Goal: Task Accomplishment & Management: Use online tool/utility

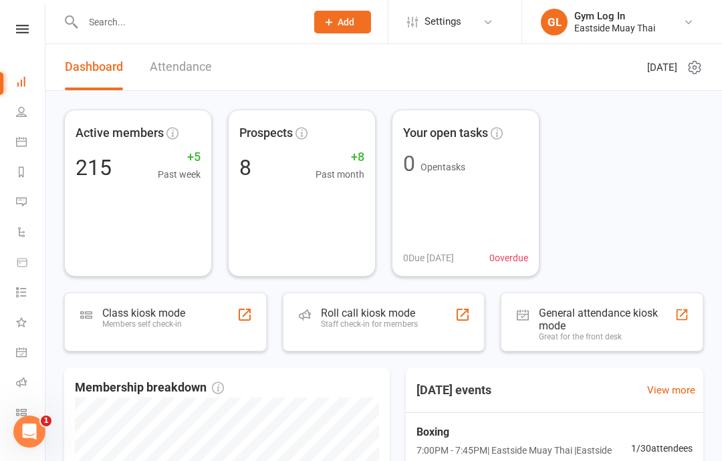
click at [19, 144] on icon at bounding box center [21, 141] width 11 height 11
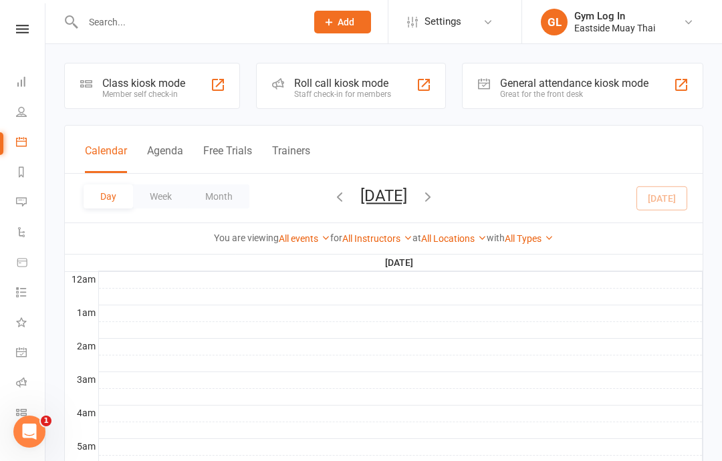
click at [141, 90] on div "Member self check-in" at bounding box center [143, 94] width 83 height 9
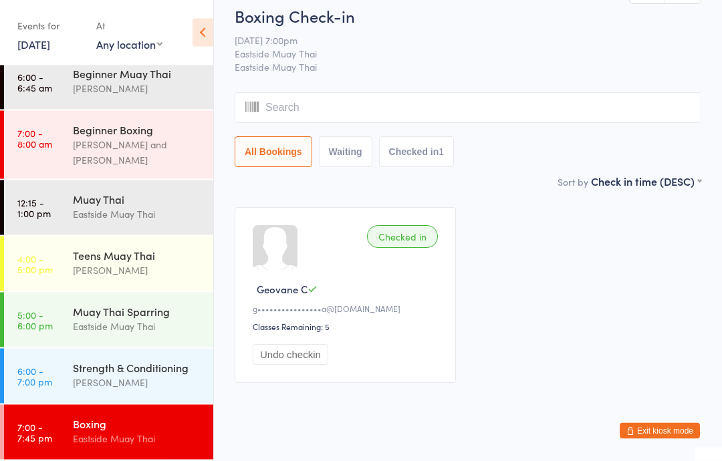
scroll to position [37, 0]
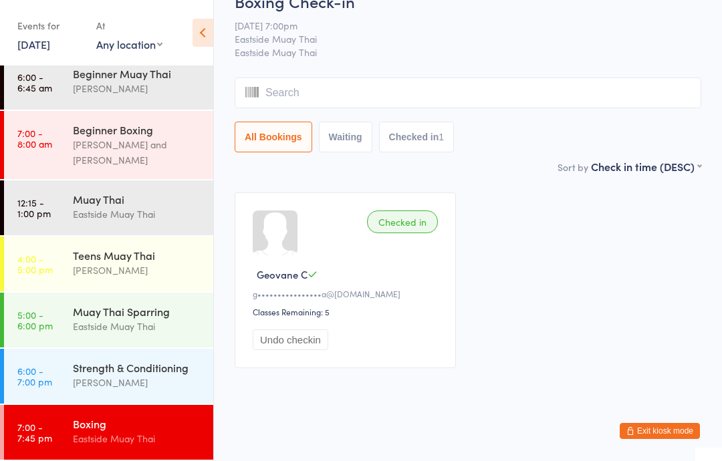
click at [141, 422] on div "Boxing" at bounding box center [137, 423] width 129 height 15
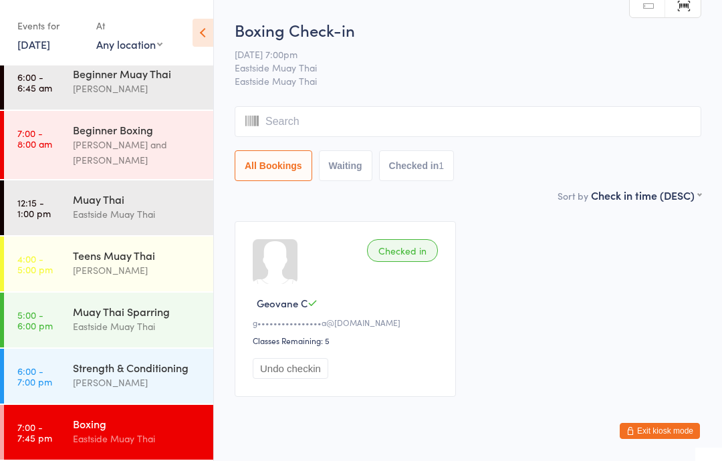
click at [381, 126] on input "search" at bounding box center [468, 121] width 466 height 31
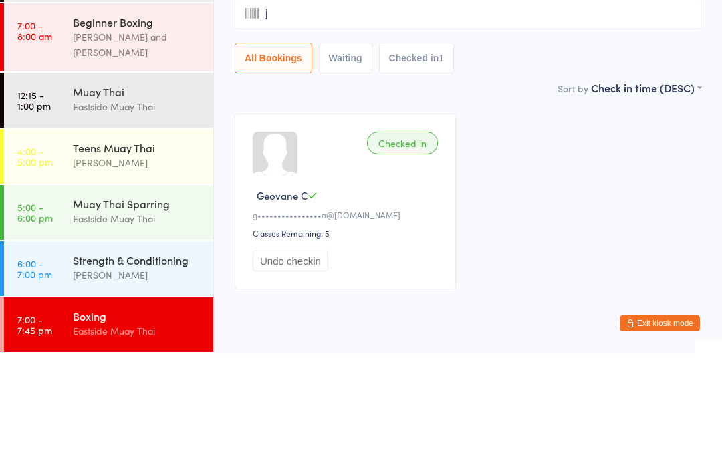
type input "ja"
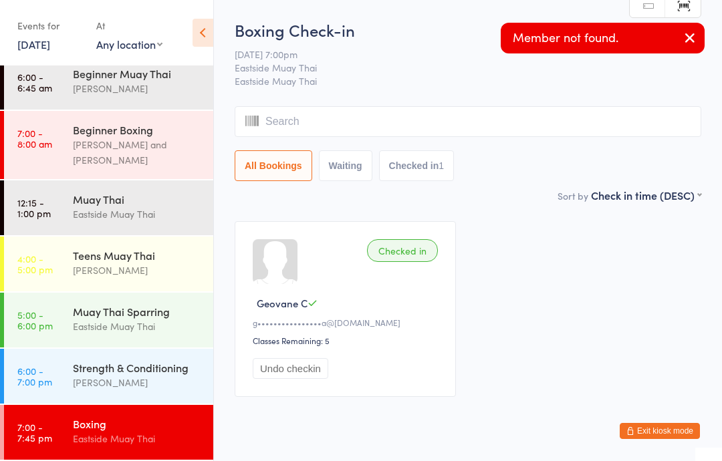
type input "k"
type input "j"
type input "a"
type input "k"
type input "j"
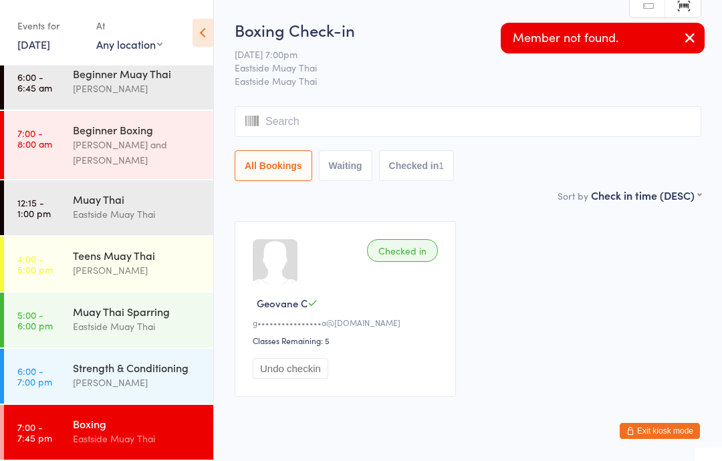
type input "a"
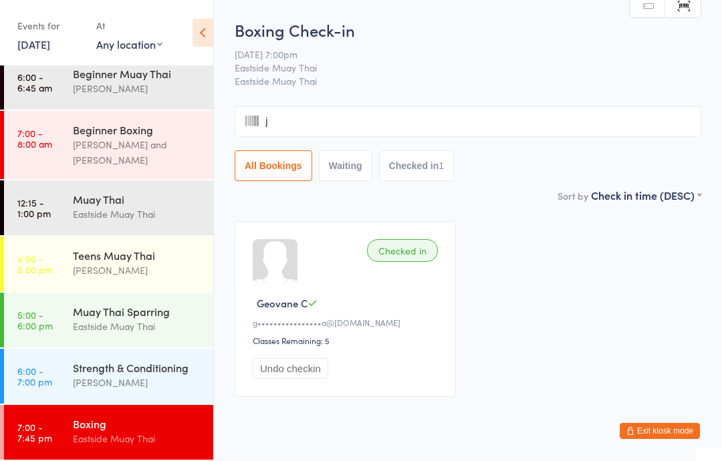
type input "ja"
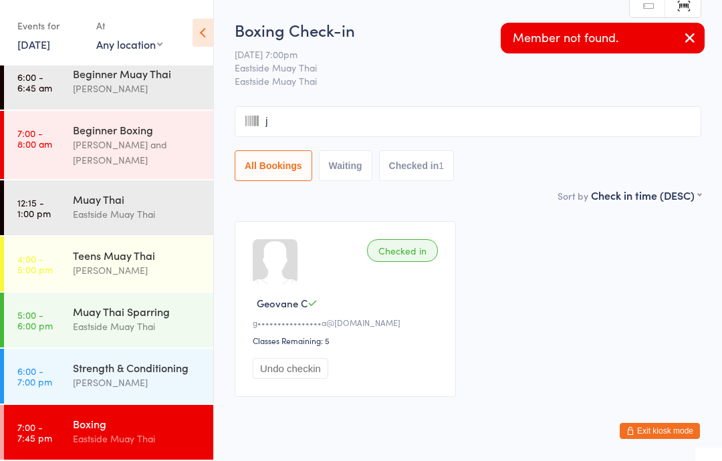
type input "ja"
type input "kr"
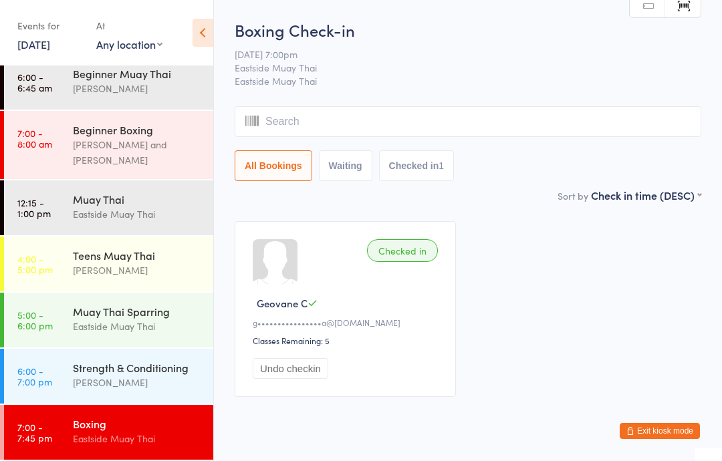
scroll to position [12, 0]
click at [208, 25] on icon at bounding box center [202, 33] width 21 height 28
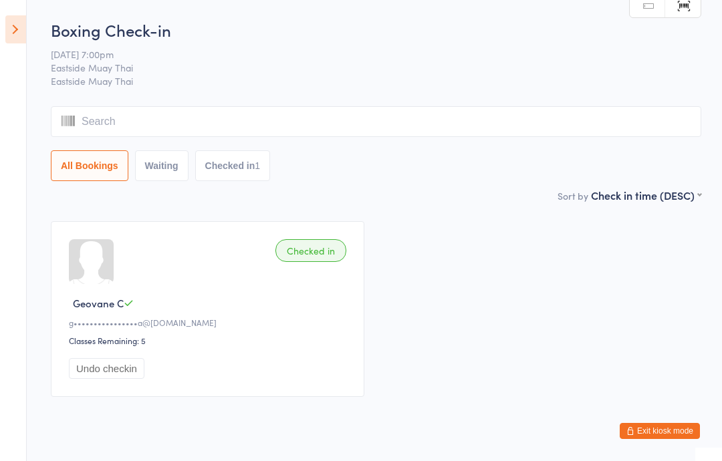
click at [10, 30] on icon at bounding box center [15, 29] width 21 height 28
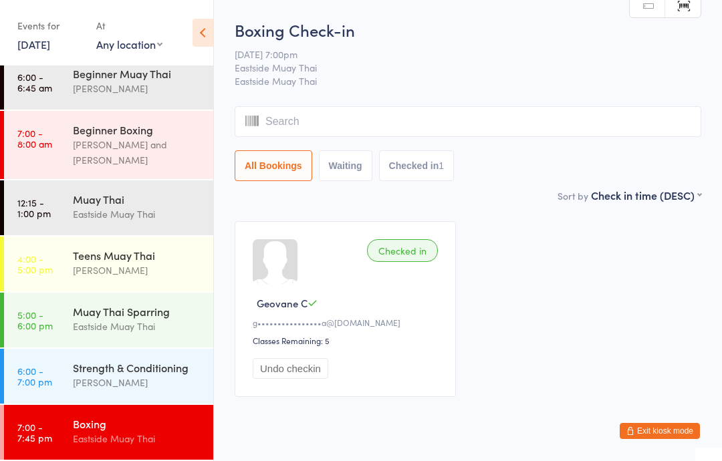
click at [148, 431] on div "Boxing" at bounding box center [137, 423] width 129 height 15
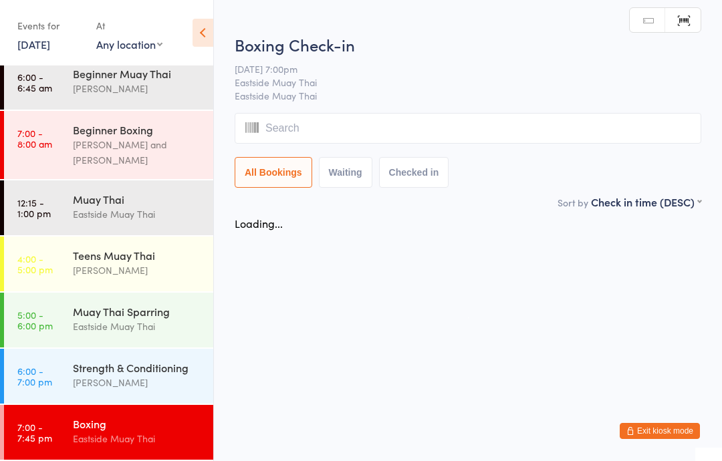
click at [373, 118] on input "search" at bounding box center [468, 128] width 466 height 31
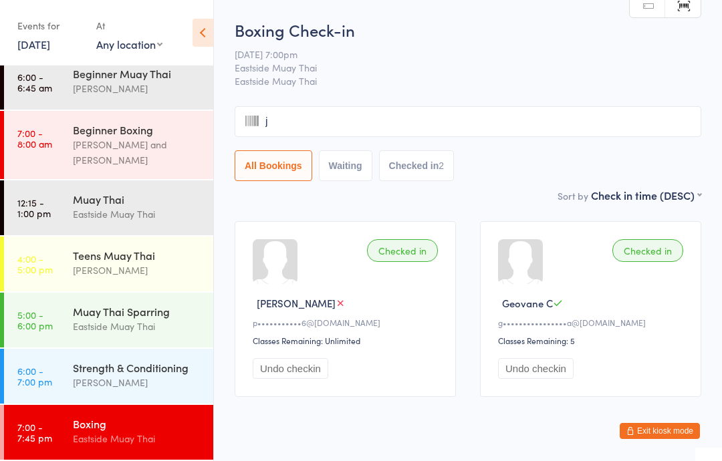
type input "ja"
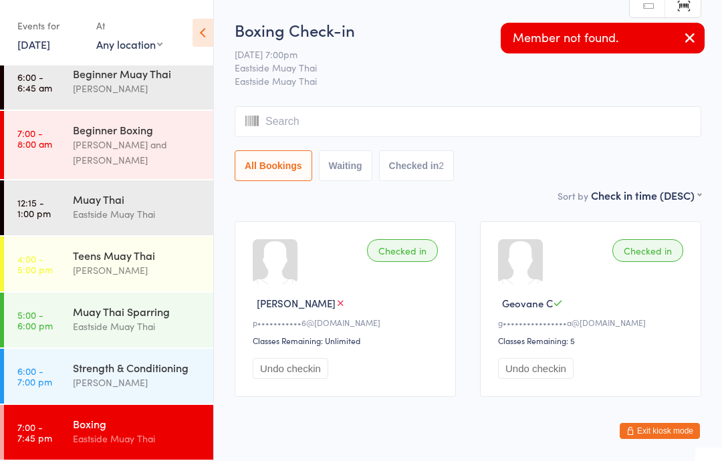
type input "k"
type input "e"
type input "k"
type input "j"
type input "a"
